Goal: Contribute content

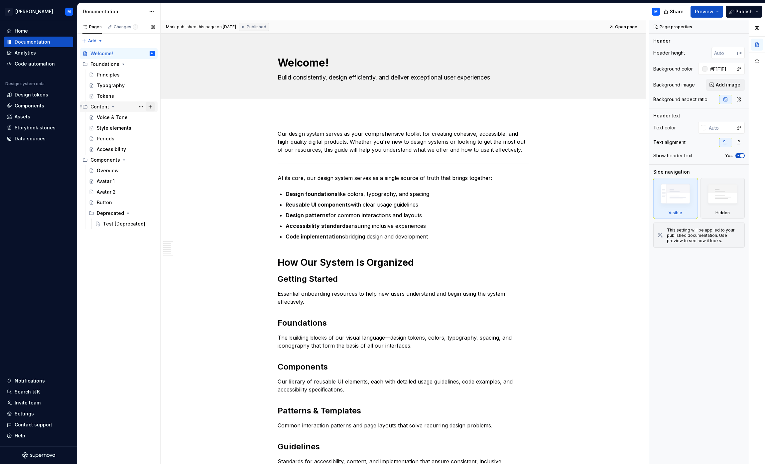
click at [152, 107] on button "Page tree" at bounding box center [150, 106] width 9 height 9
type textarea "*"
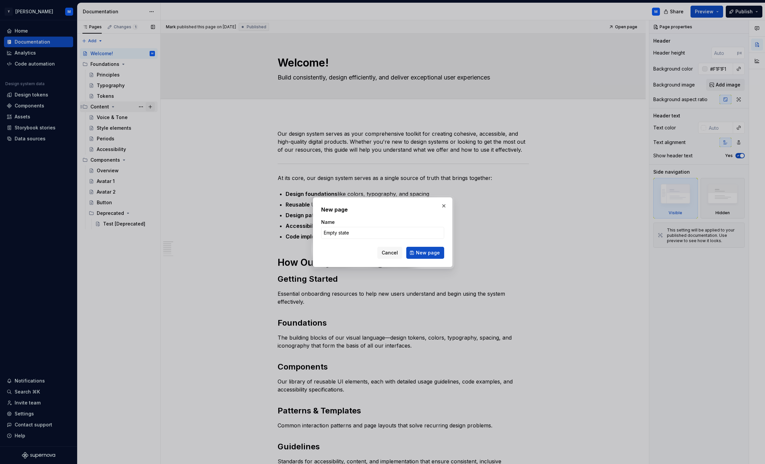
type input "Empty states"
click button "New page" at bounding box center [425, 253] width 38 height 12
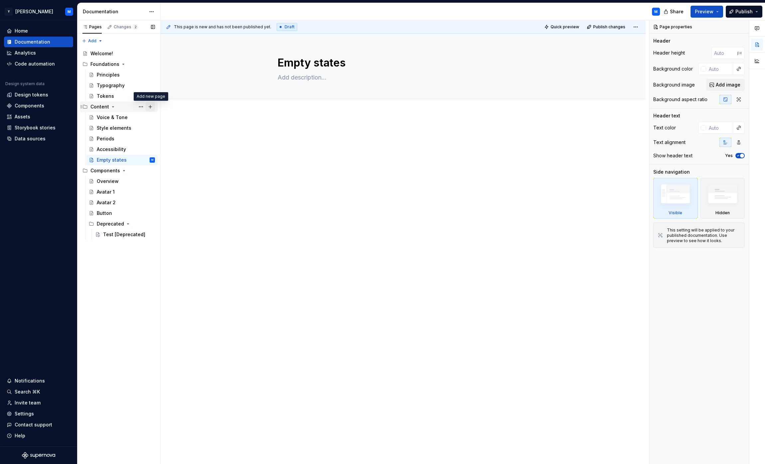
click at [153, 107] on button "Page tree" at bounding box center [150, 106] width 9 height 9
type textarea "*"
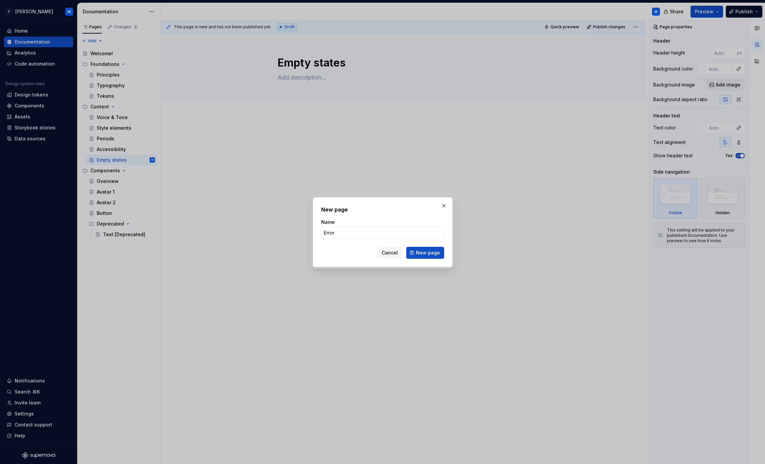
type input "Errors"
click button "New page" at bounding box center [425, 253] width 38 height 12
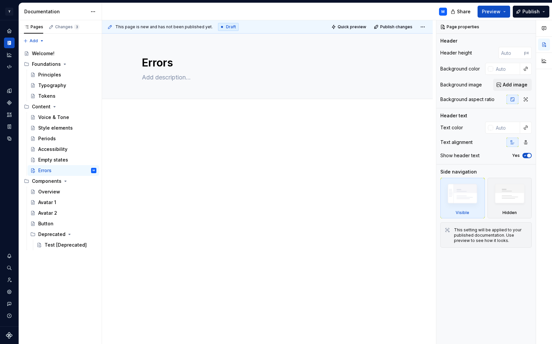
type textarea "*"
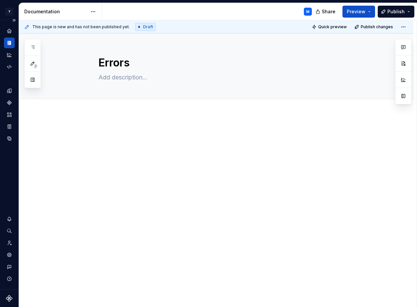
type textarea "*"
